Goal: Find specific page/section: Find specific page/section

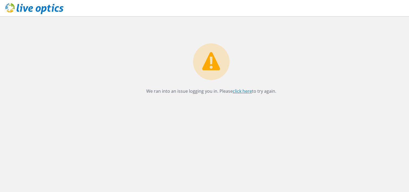
click at [251, 90] on link "click here" at bounding box center [242, 91] width 19 height 6
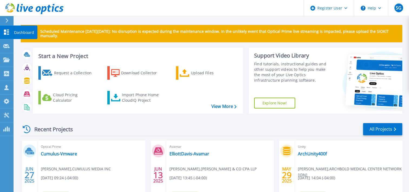
click at [8, 32] on icon at bounding box center [6, 32] width 6 height 5
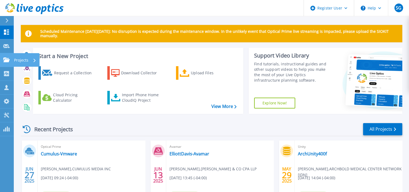
click at [6, 59] on icon at bounding box center [6, 59] width 6 height 5
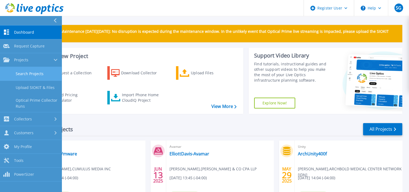
click at [33, 77] on link "Search Projects" at bounding box center [31, 74] width 62 height 14
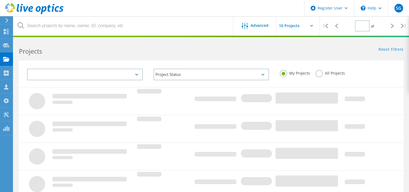
type input "1"
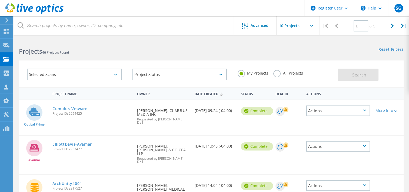
click at [276, 74] on label "All Projects" at bounding box center [289, 72] width 30 height 5
click at [0, 0] on input "All Projects" at bounding box center [0, 0] width 0 height 0
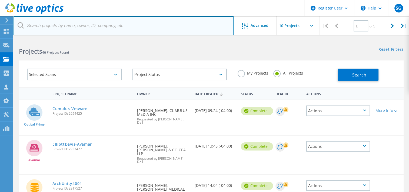
click at [101, 29] on input "text" at bounding box center [124, 25] width 220 height 19
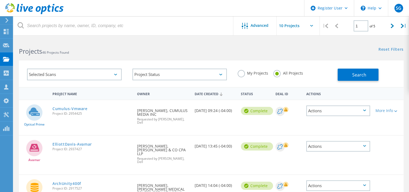
click at [134, 48] on h2 "Projects 46 Projects Found" at bounding box center [112, 51] width 187 height 9
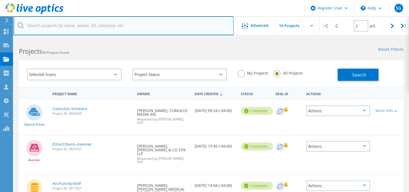
click at [116, 25] on input "text" at bounding box center [124, 25] width 220 height 19
click at [108, 26] on input "text" at bounding box center [124, 25] width 220 height 19
click at [93, 28] on input "text" at bounding box center [124, 25] width 220 height 19
type input "S"
click at [93, 28] on input "text" at bounding box center [124, 25] width 220 height 19
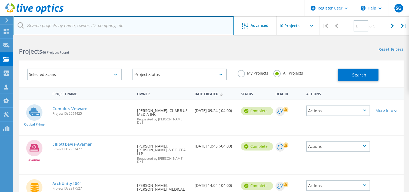
click at [111, 22] on input "text" at bounding box center [124, 25] width 220 height 19
paste input "[PERSON_NAME][EMAIL_ADDRESS][PERSON_NAME][DOMAIN_NAME]"
type input "[PERSON_NAME][EMAIL_ADDRESS][PERSON_NAME][DOMAIN_NAME]"
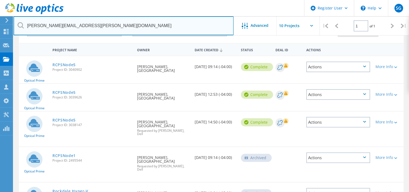
scroll to position [45, 0]
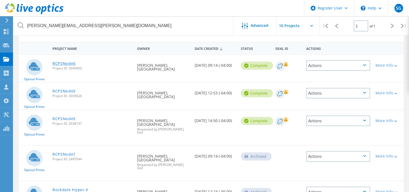
click at [57, 63] on link "RCPSNode5" at bounding box center [64, 63] width 23 height 4
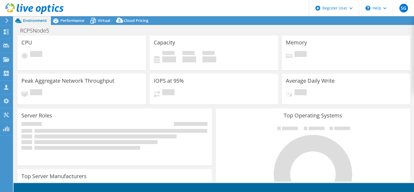
select select "USD"
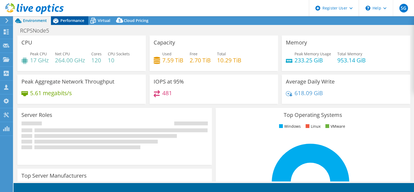
click at [64, 21] on span "Performance" at bounding box center [72, 20] width 24 height 5
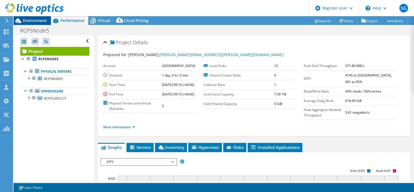
click at [41, 22] on span "Environment" at bounding box center [35, 20] width 24 height 5
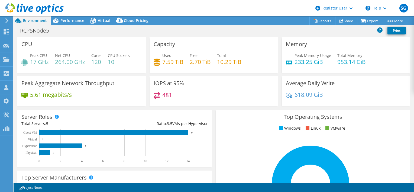
click at [142, 75] on div "CPU Peak CPU 17 GHz Net CPU 264.00 GHz Cores 120 CPU Sockets 10" at bounding box center [81, 56] width 132 height 39
click at [60, 18] on div at bounding box center [32, 9] width 64 height 18
click at [67, 20] on span "Performance" at bounding box center [72, 20] width 24 height 5
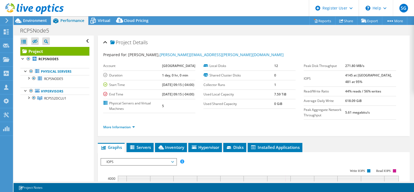
click at [36, 18] on div at bounding box center [32, 9] width 64 height 18
